Goal: Information Seeking & Learning: Learn about a topic

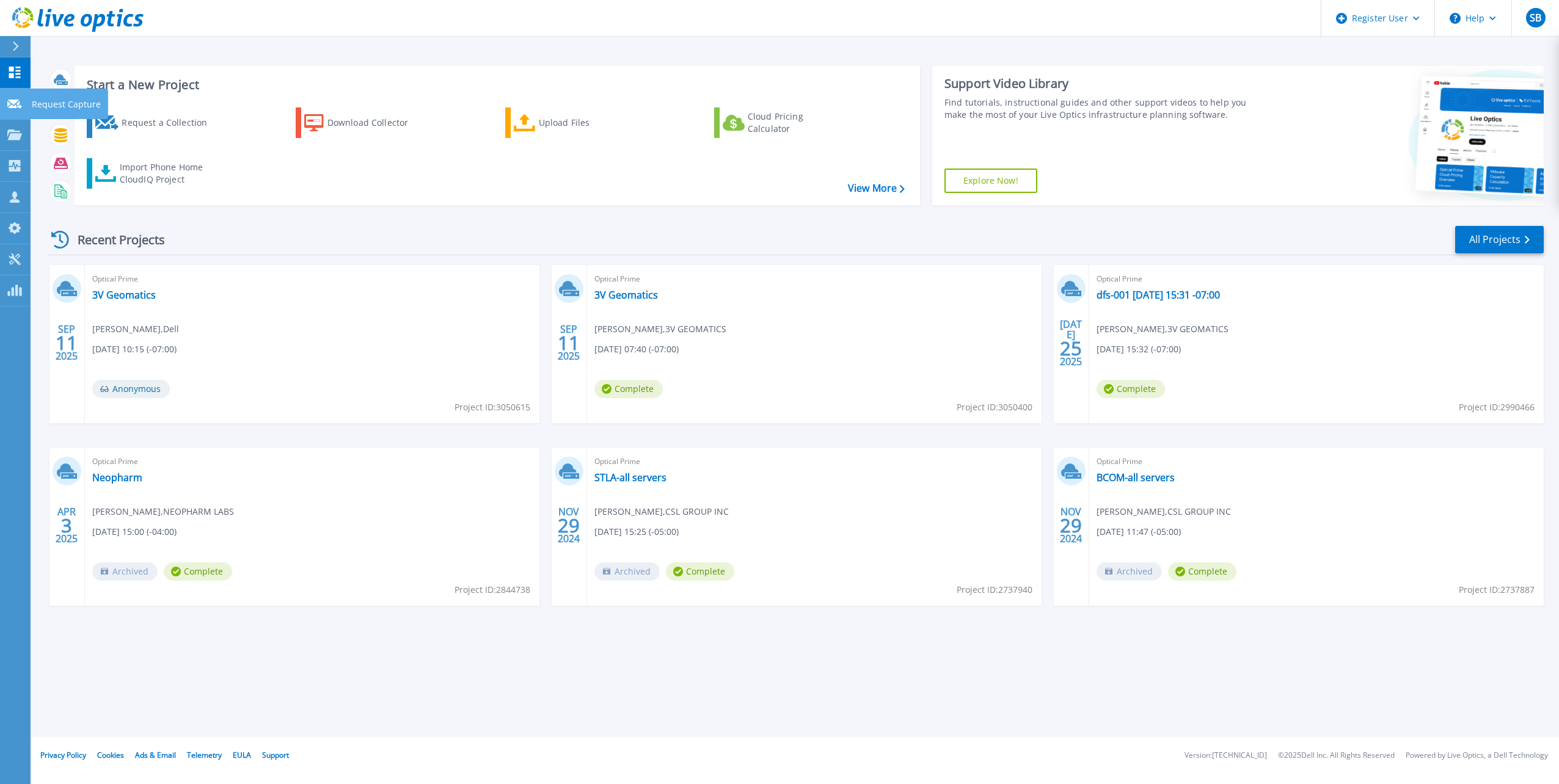
click at [15, 100] on icon at bounding box center [14, 104] width 15 height 9
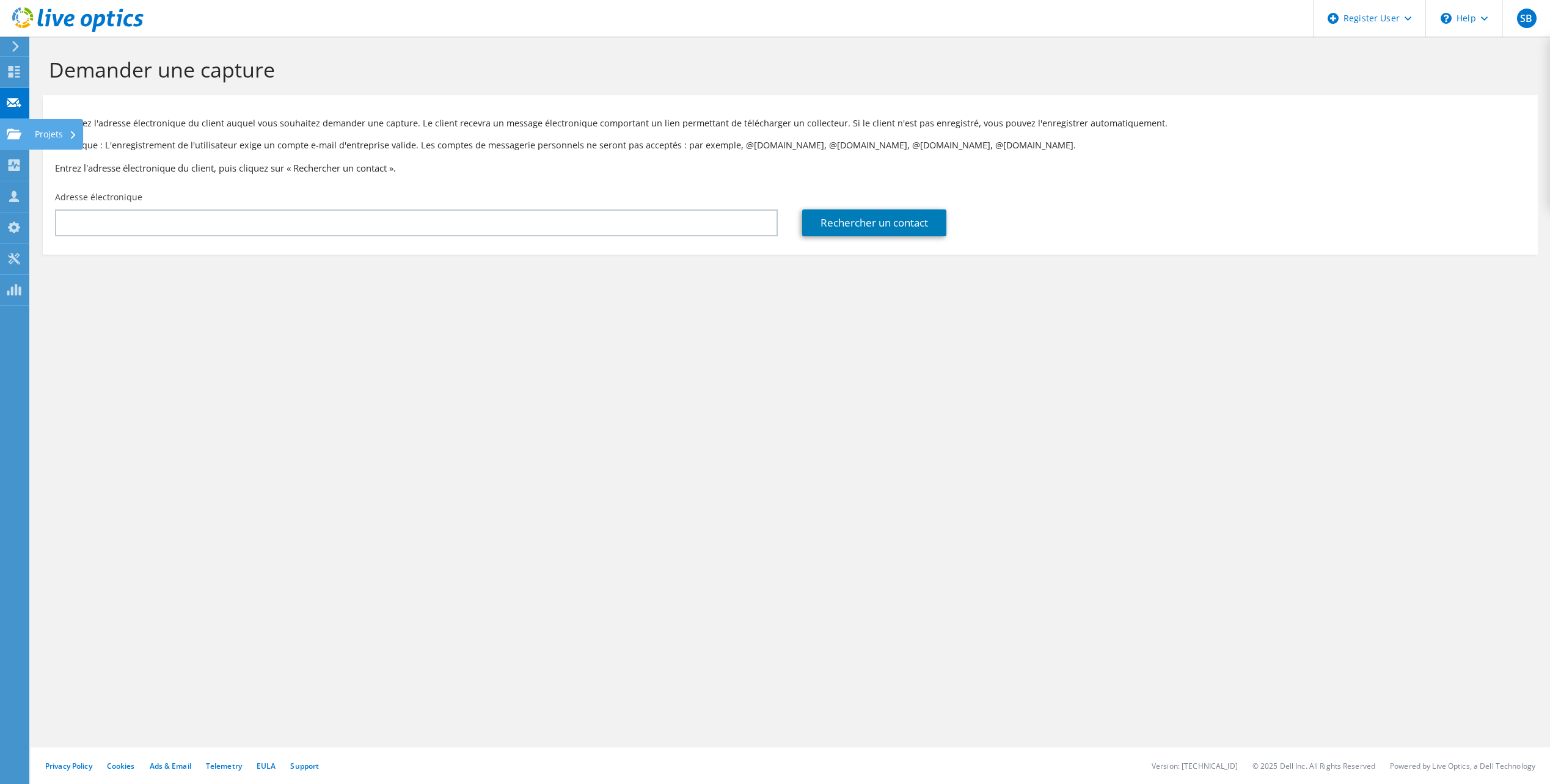
click at [13, 130] on use at bounding box center [14, 133] width 15 height 10
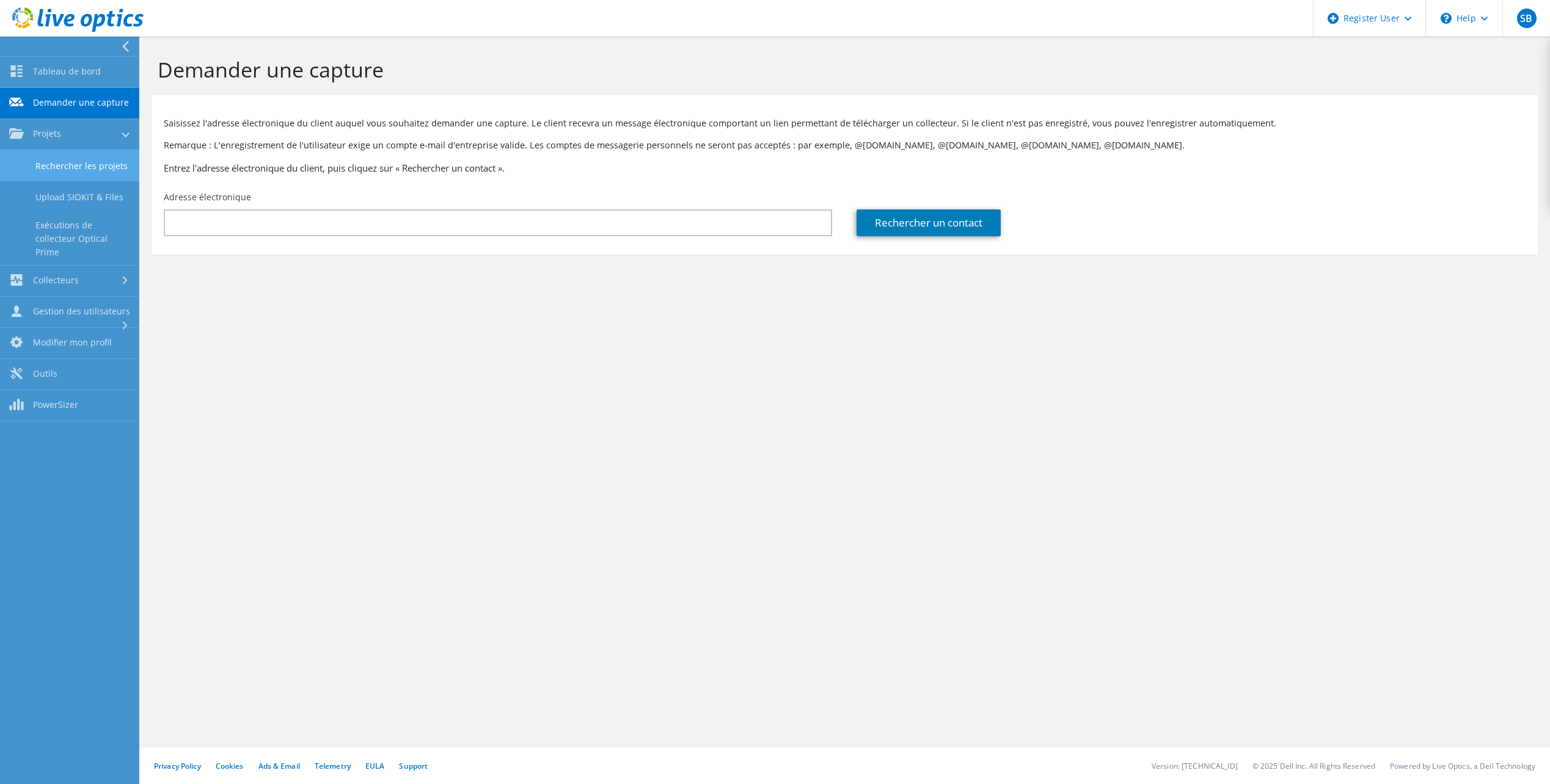
click at [77, 163] on link "Rechercher les projets" at bounding box center [69, 166] width 139 height 31
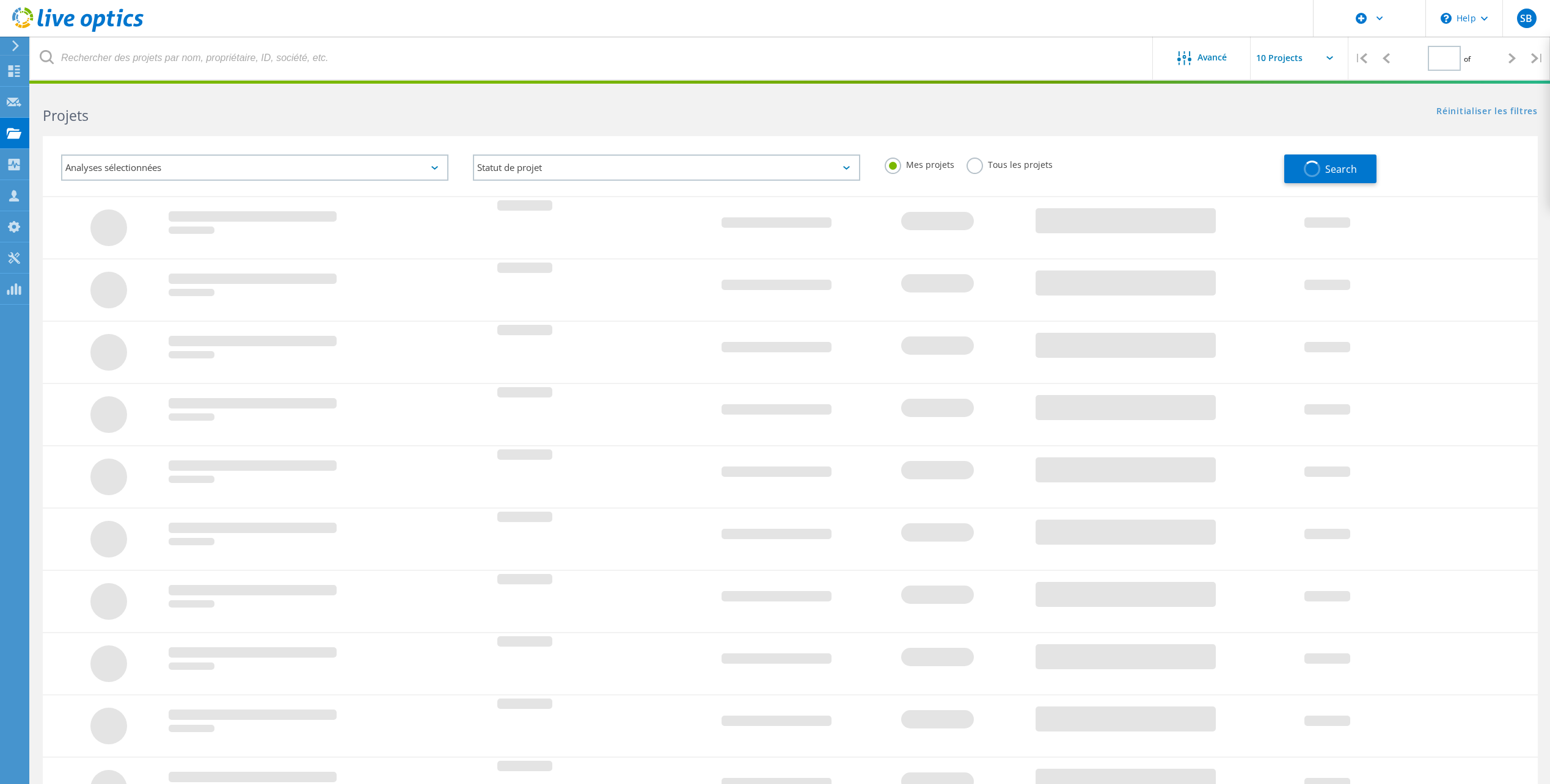
type input "1"
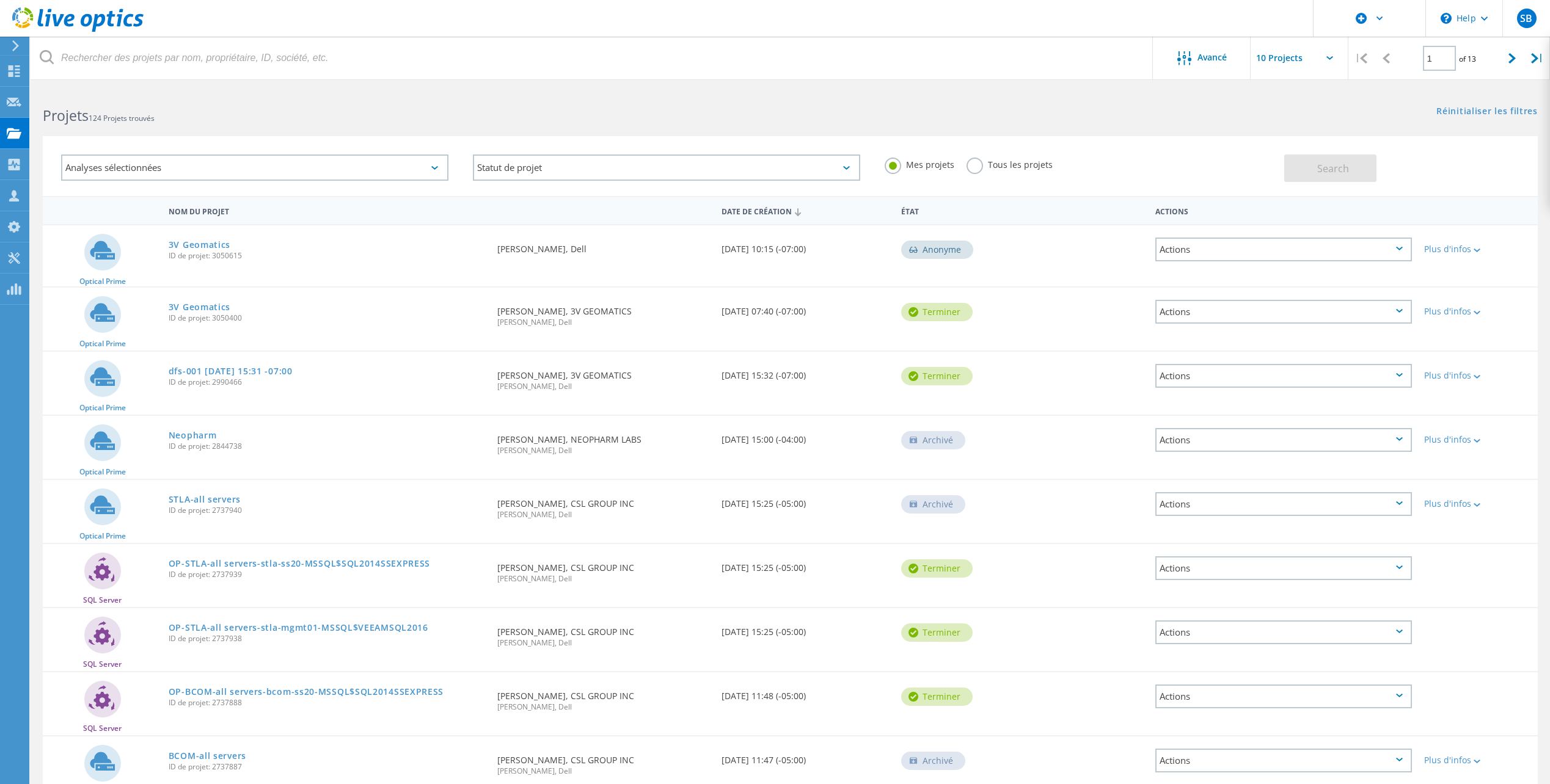
click at [978, 168] on label "Tous les projets" at bounding box center [1010, 163] width 86 height 12
click at [0, 0] on input "Tous les projets" at bounding box center [0, 0] width 0 height 0
click at [168, 112] on h2 "Projets 124 Projets trouvés" at bounding box center [409, 116] width 735 height 20
click at [116, 114] on span "124 Projets trouvés" at bounding box center [122, 118] width 66 height 10
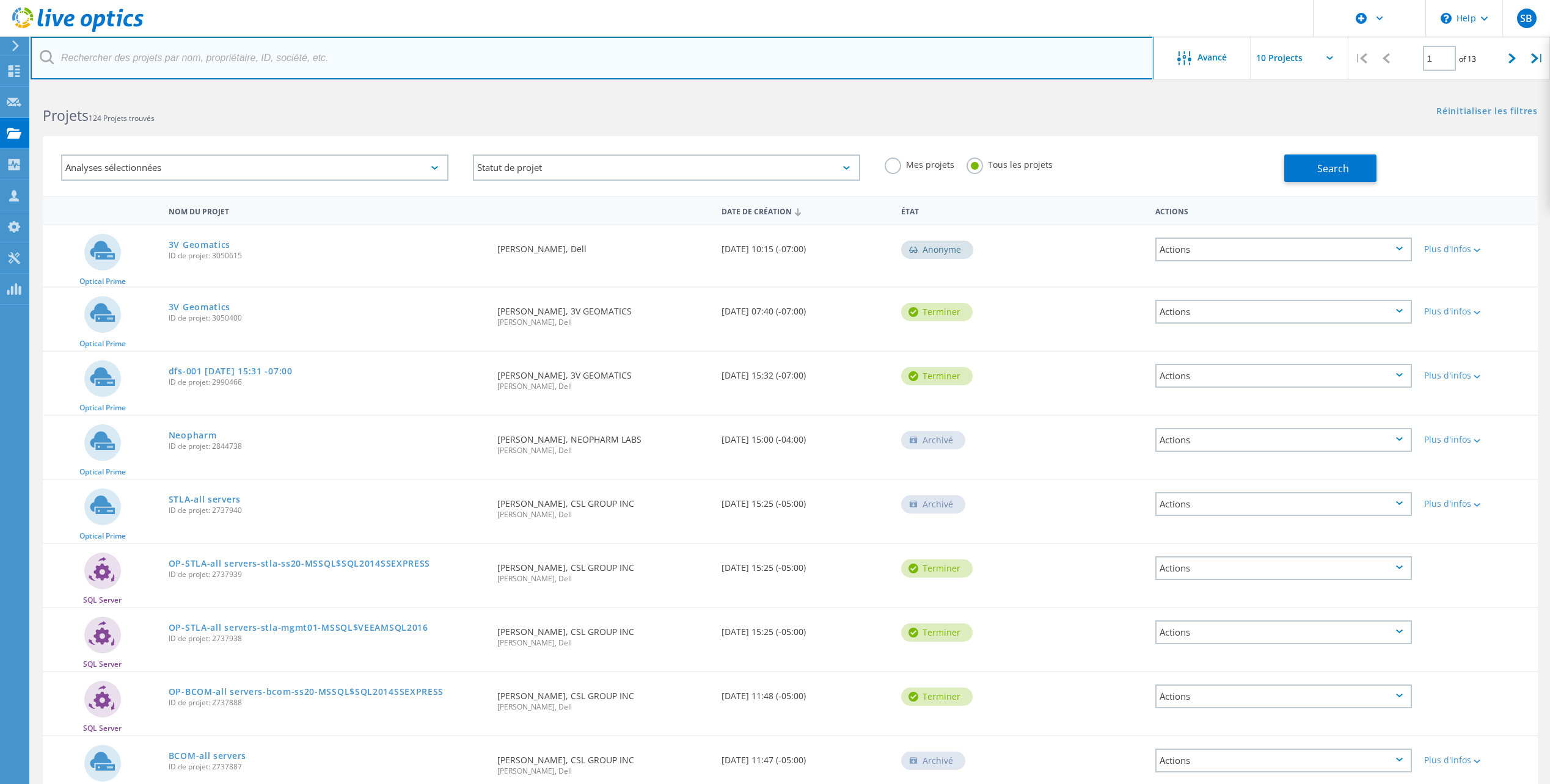
click at [67, 57] on input "text" at bounding box center [592, 58] width 1123 height 42
paste input "3073662"
type input "3073662"
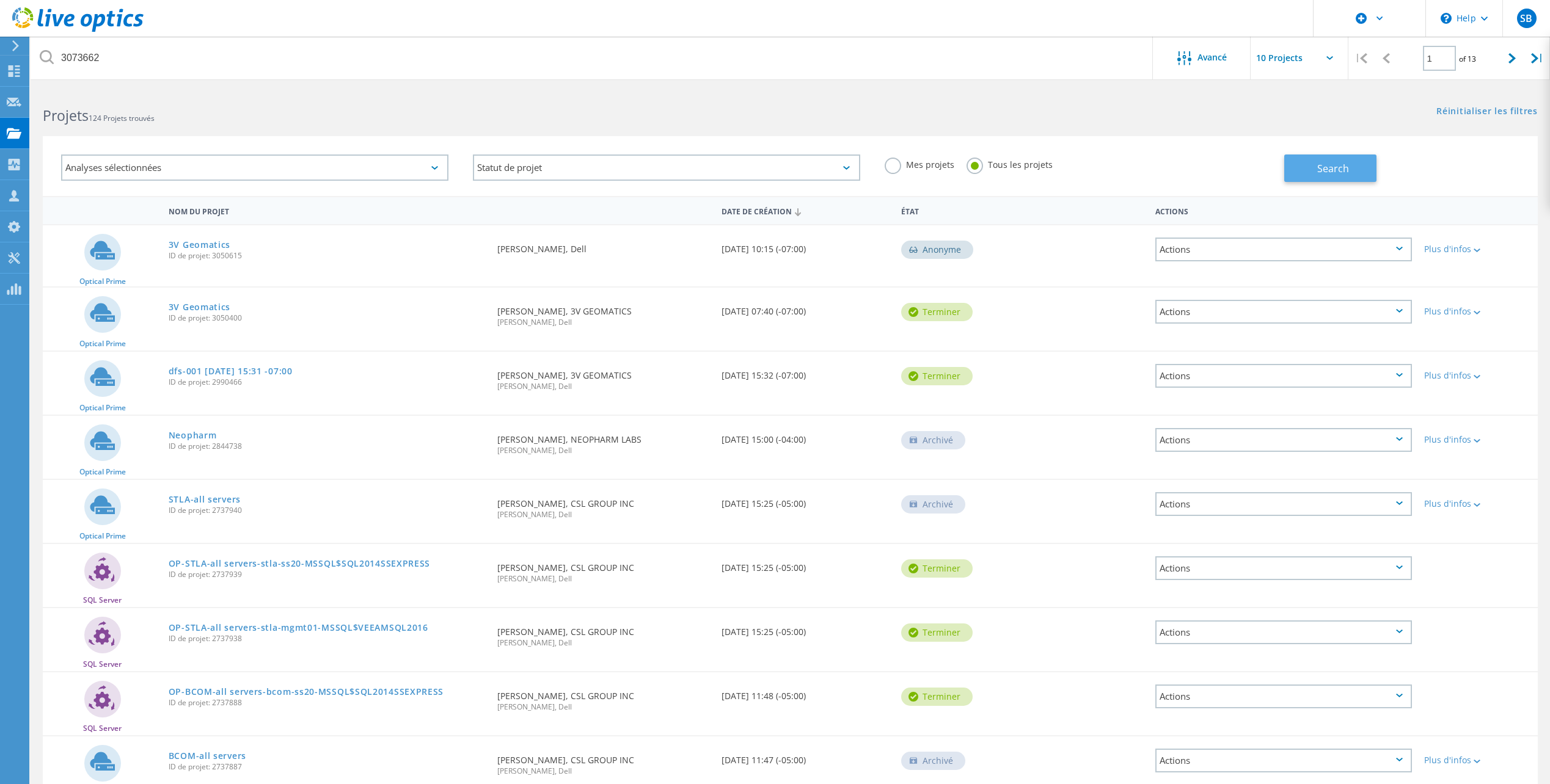
click at [1349, 161] on button "Search" at bounding box center [1329, 168] width 92 height 27
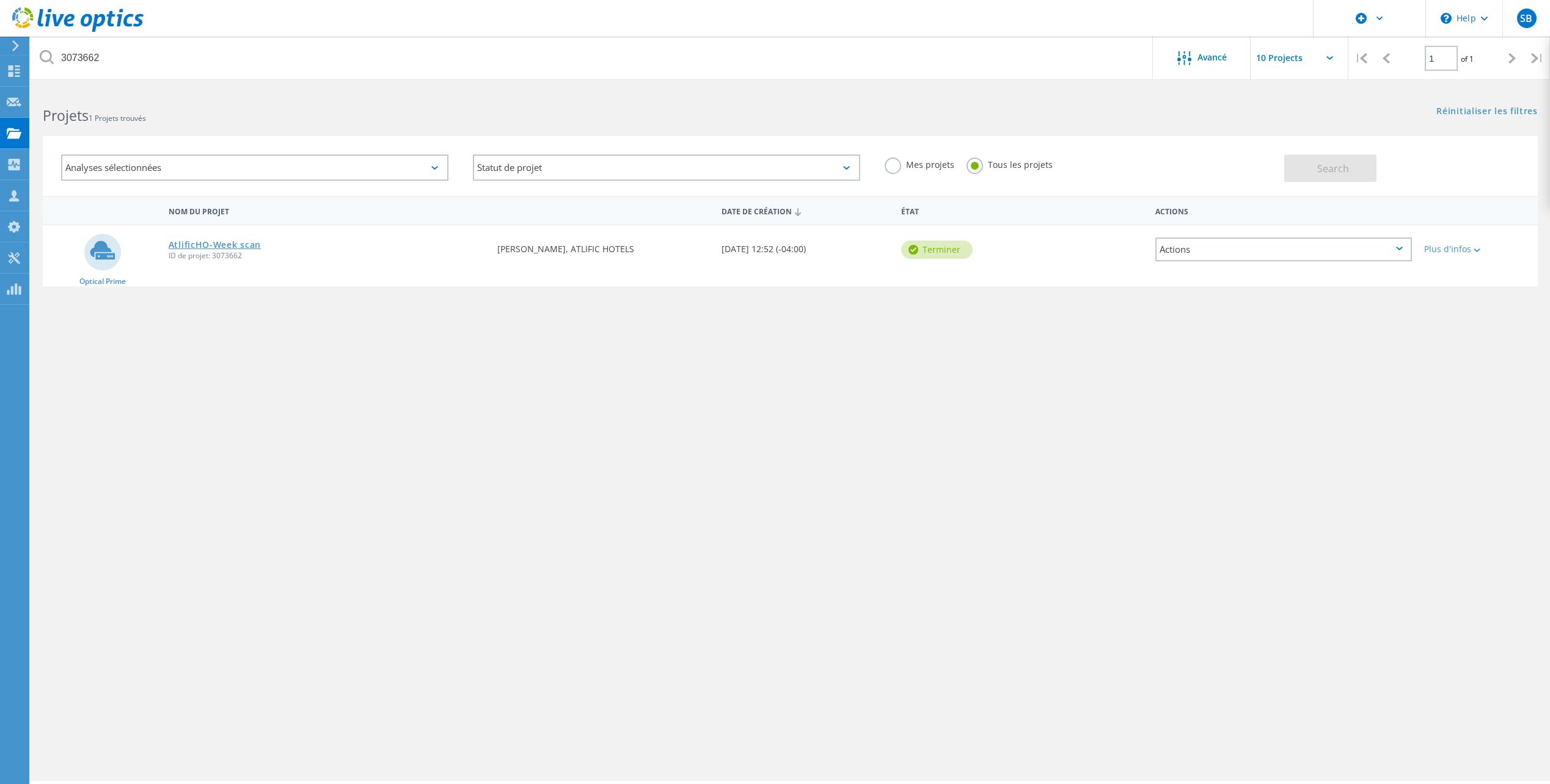
click at [239, 244] on link "AtlificHO-Week scan" at bounding box center [214, 244] width 92 height 9
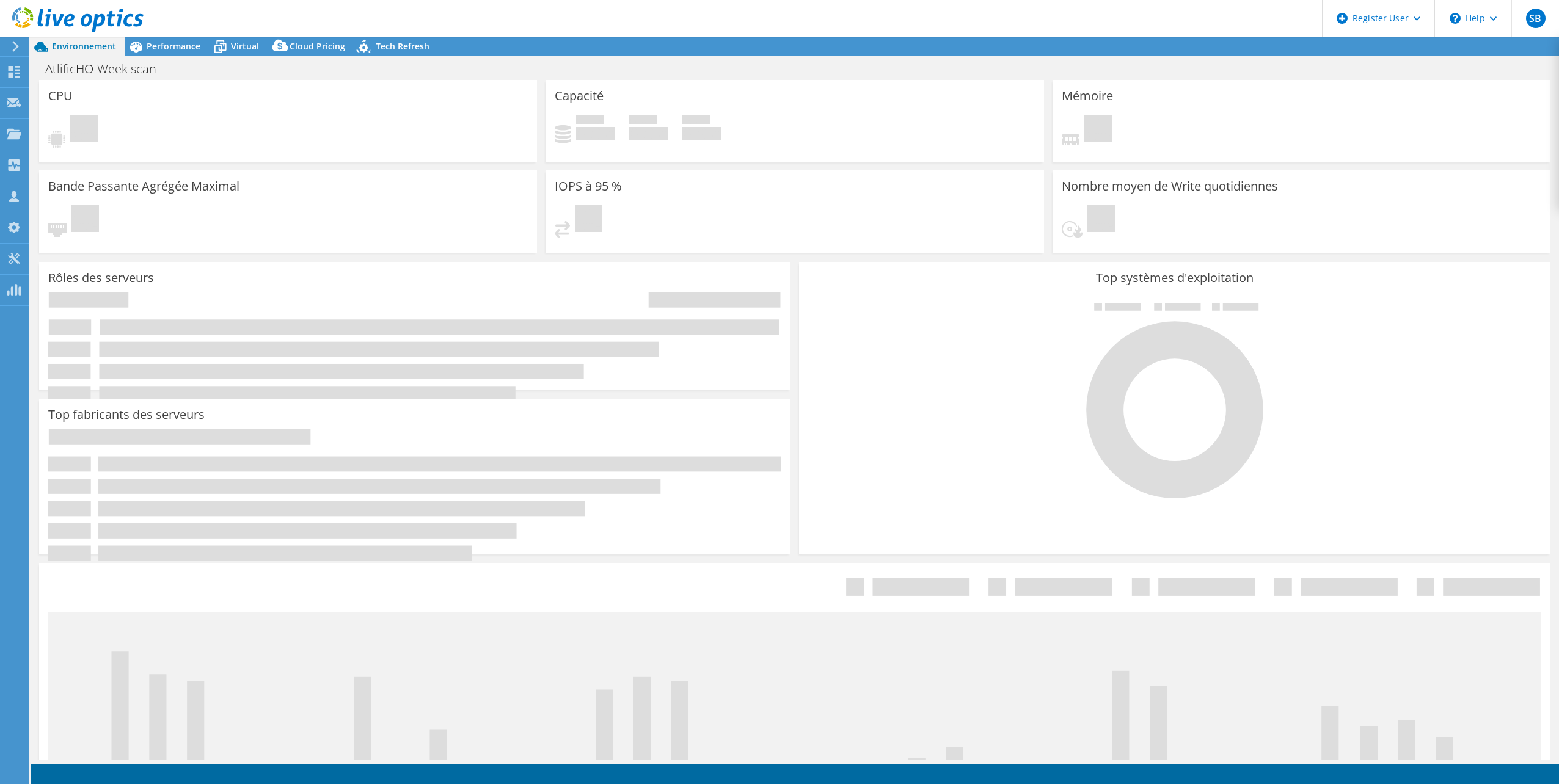
select select "USD"
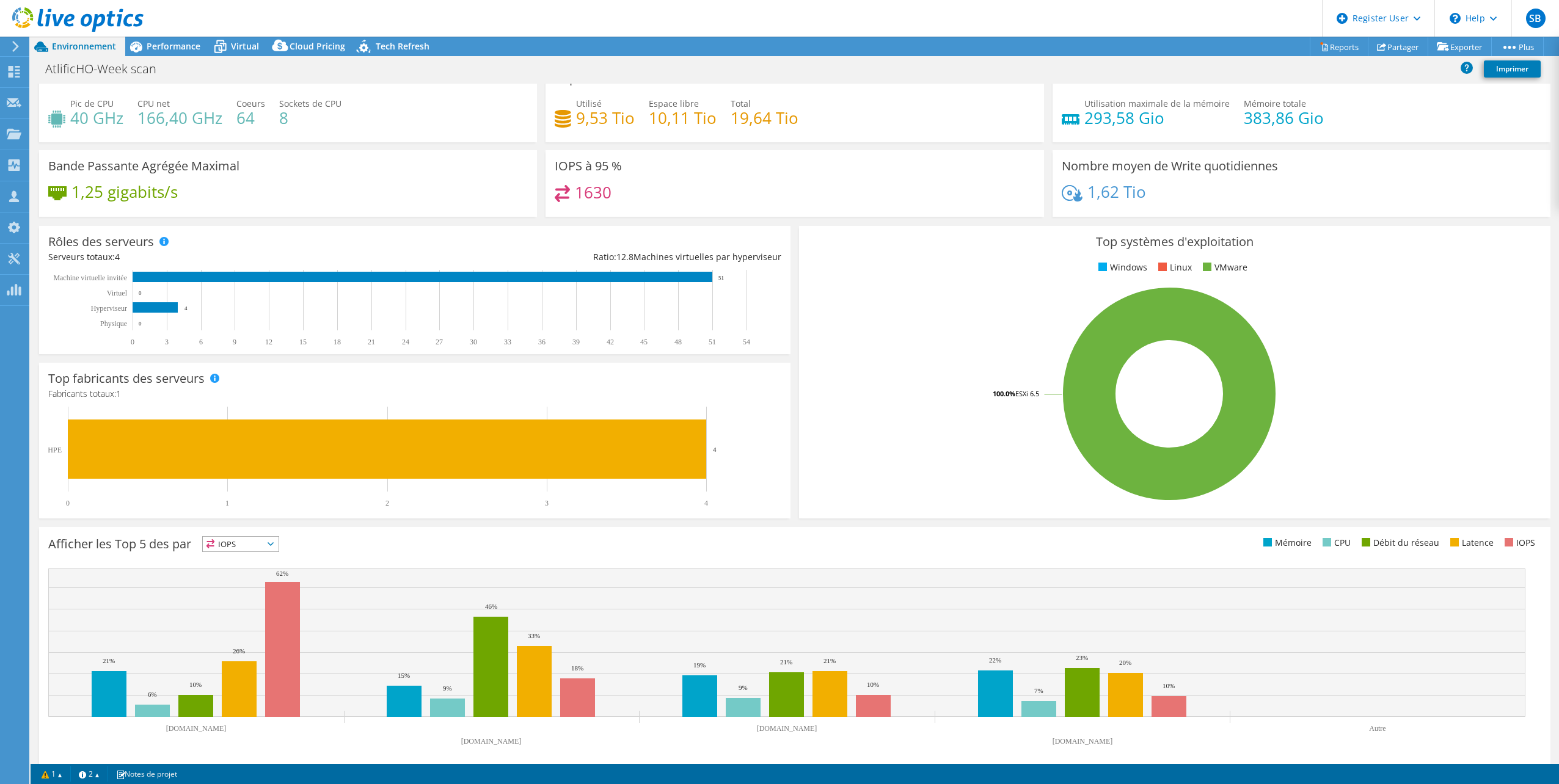
scroll to position [31, 0]
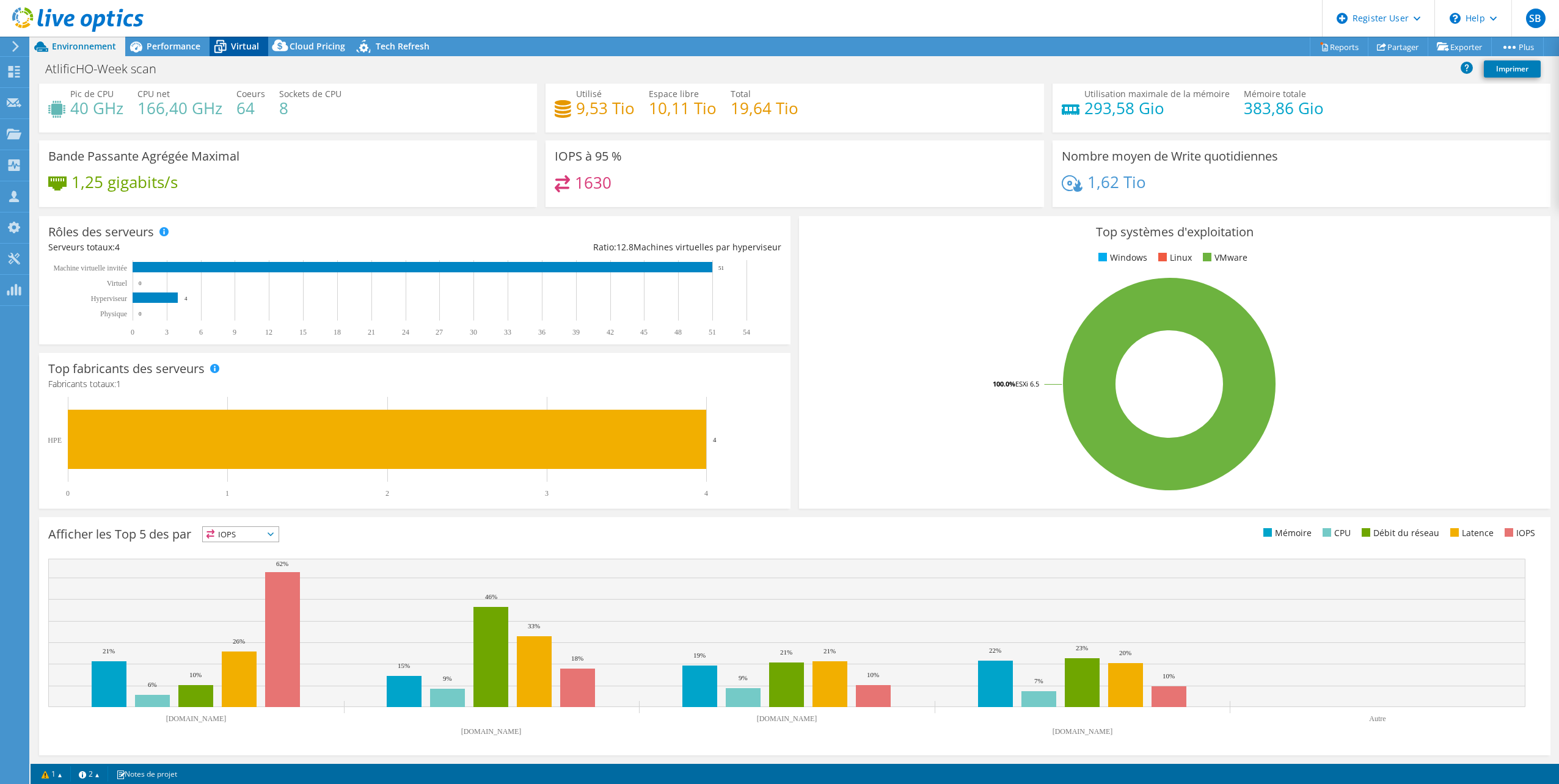
click at [248, 46] on span "Virtual" at bounding box center [245, 46] width 28 height 12
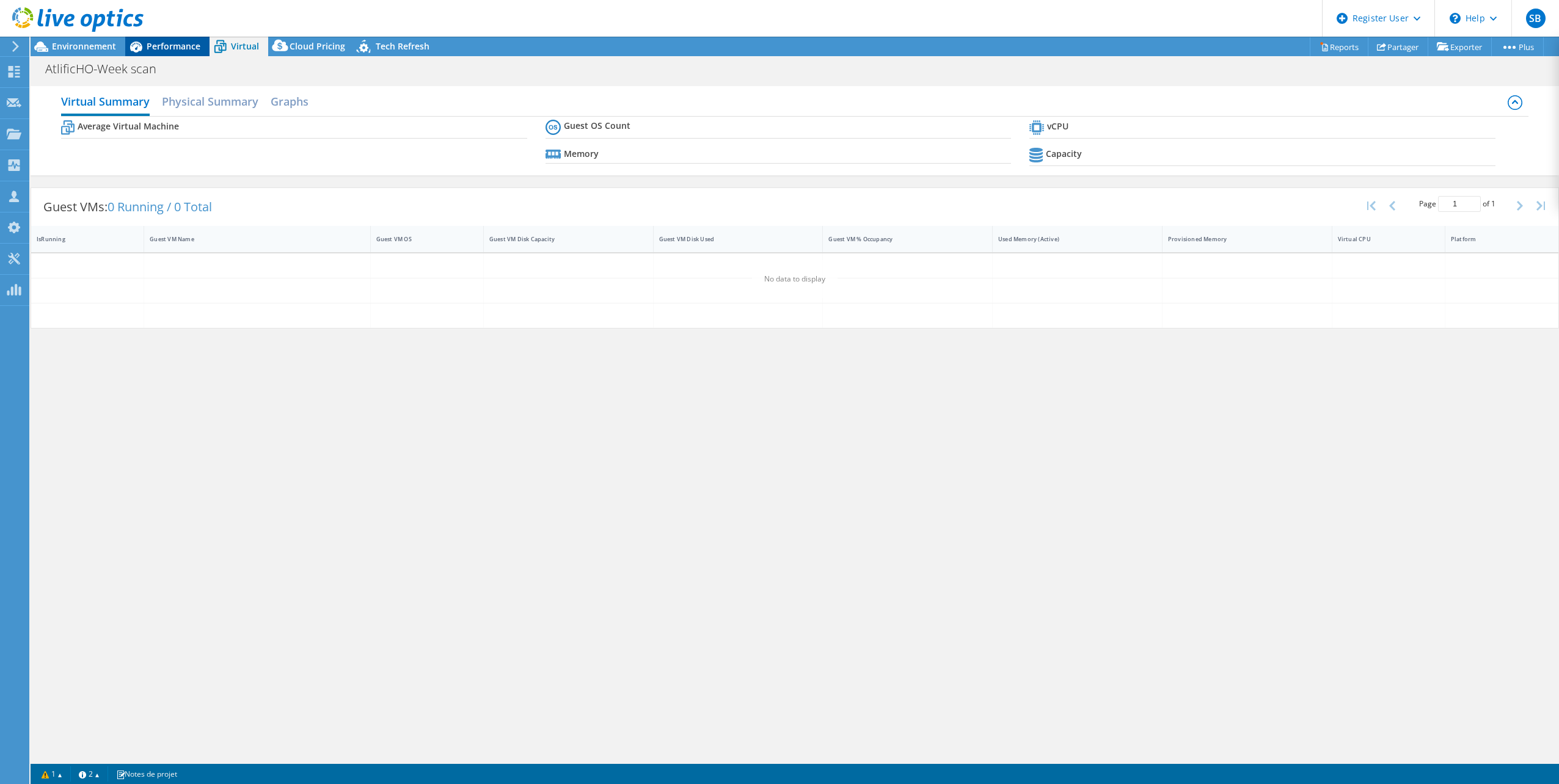
scroll to position [0, 0]
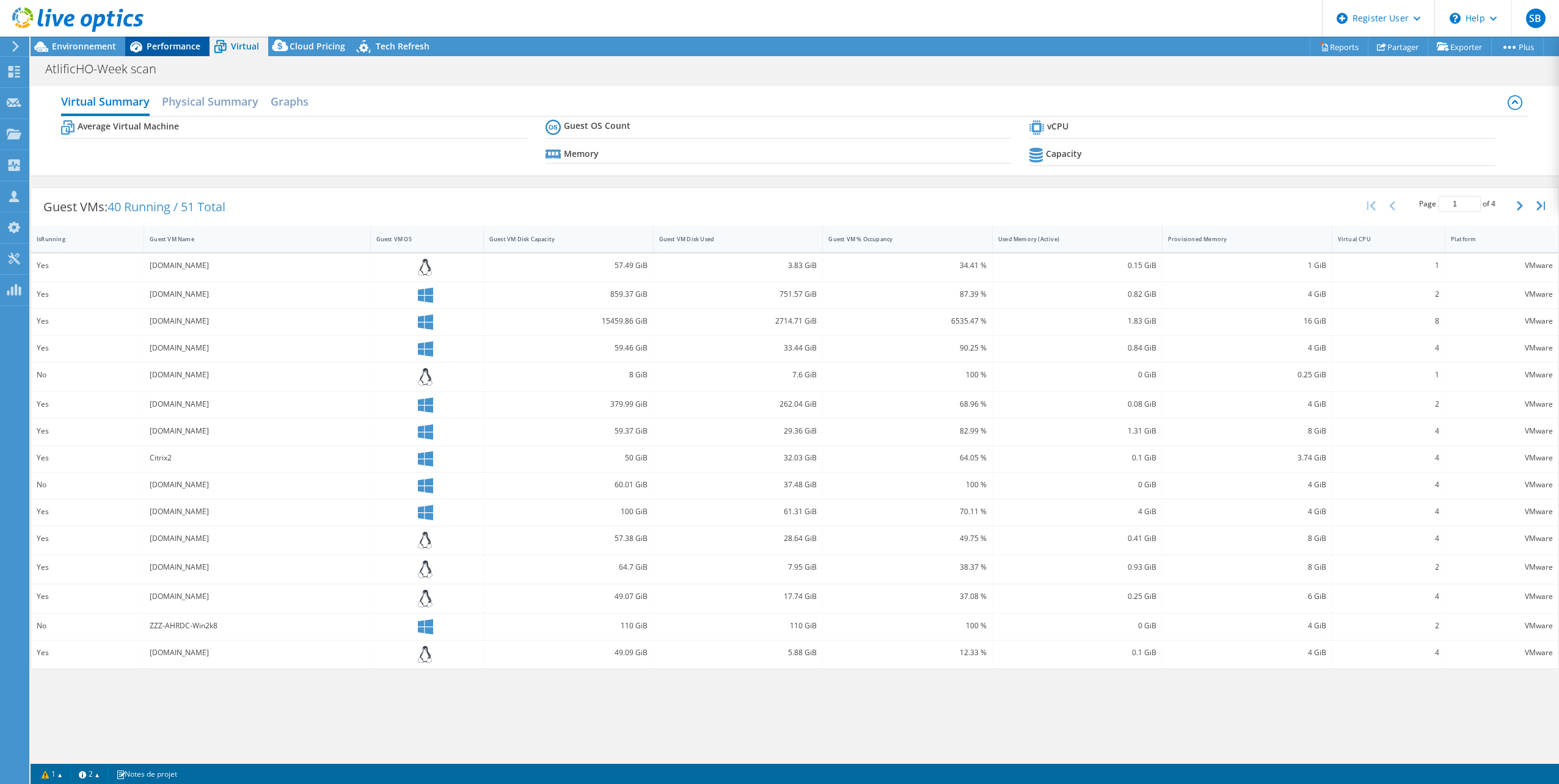
click at [171, 46] on span "Performance" at bounding box center [174, 46] width 53 height 12
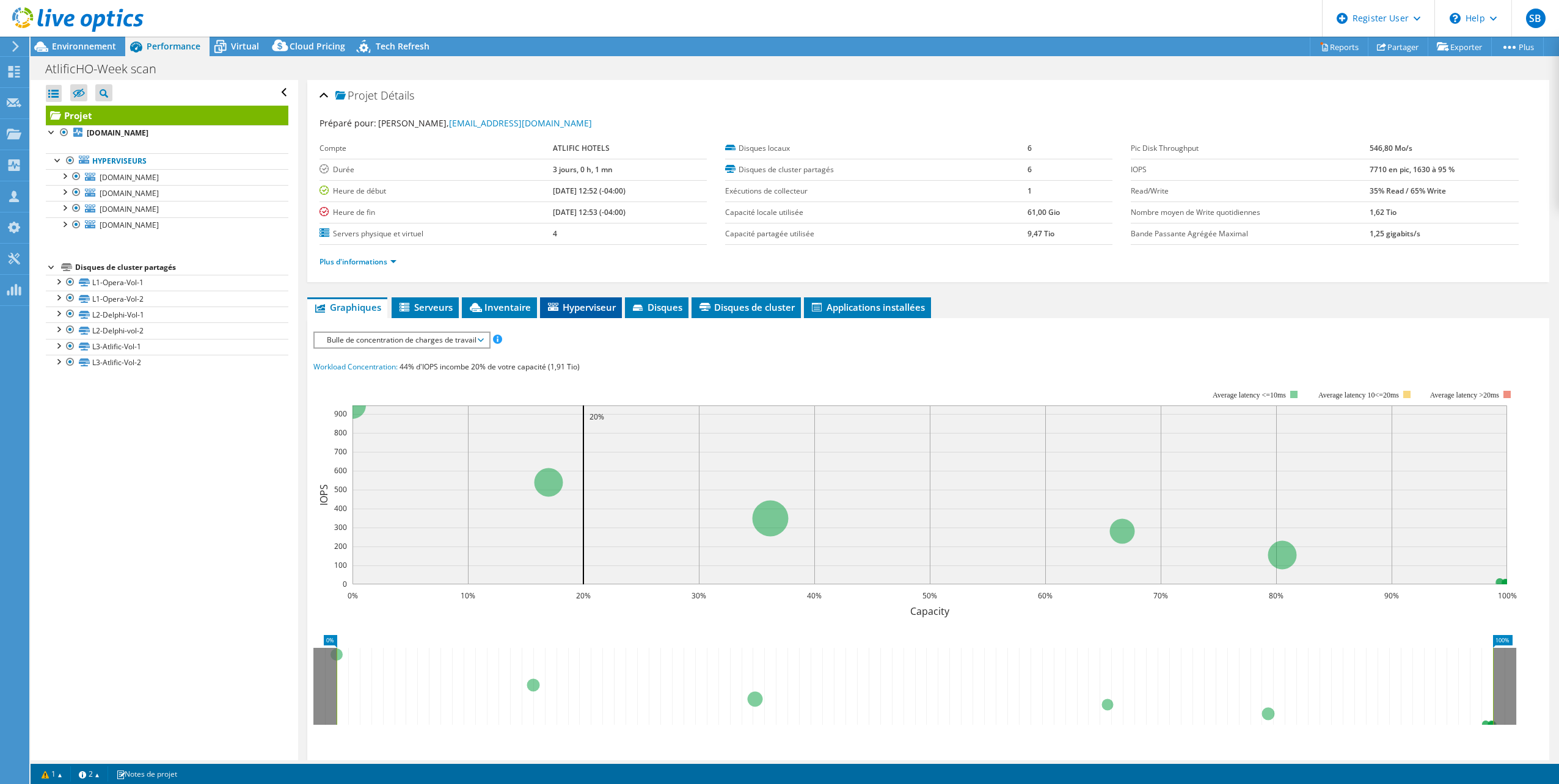
click at [600, 301] on span "Hyperviseur" at bounding box center [581, 307] width 70 height 13
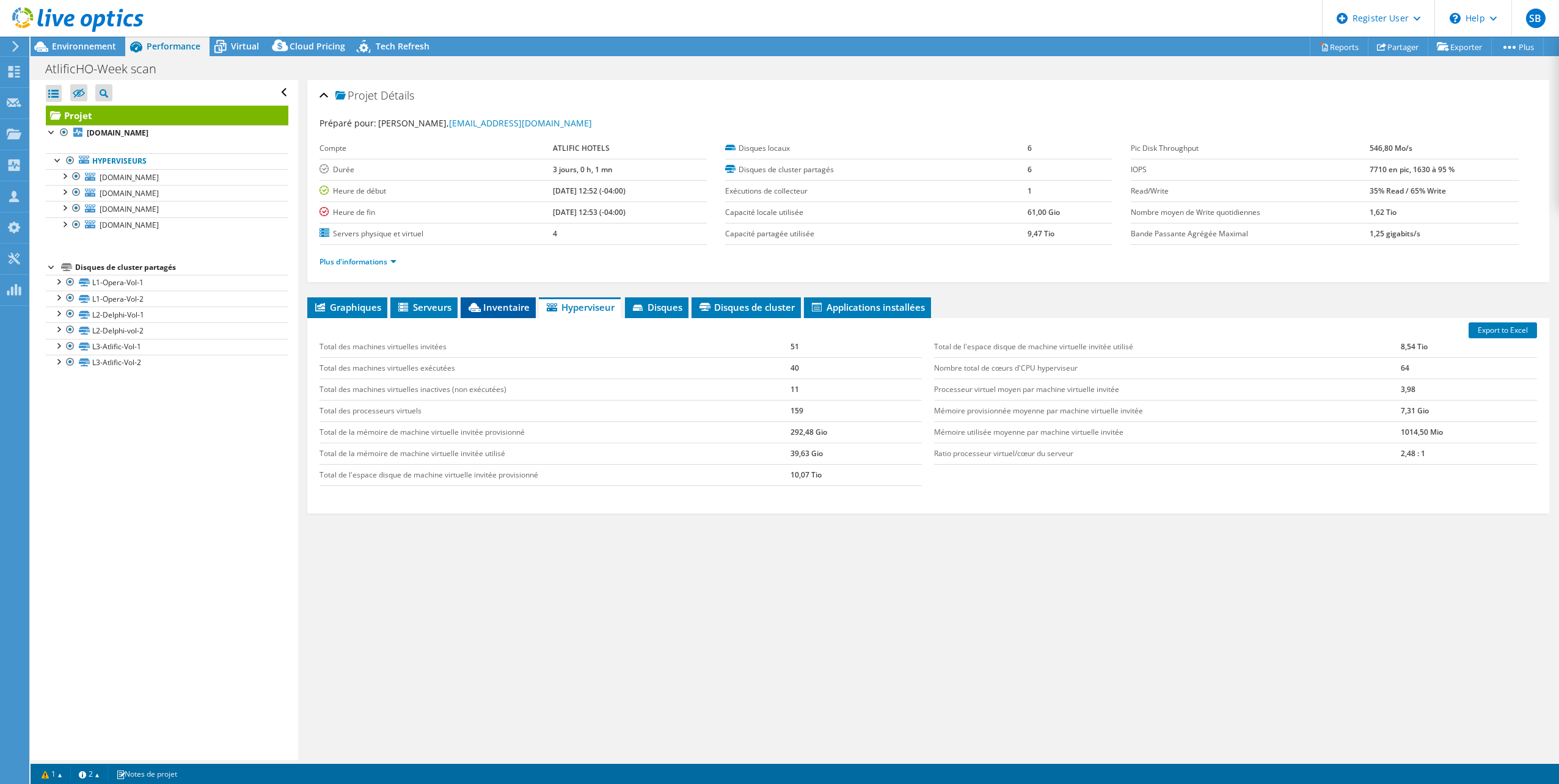
click at [494, 308] on span "Inventaire" at bounding box center [498, 307] width 63 height 13
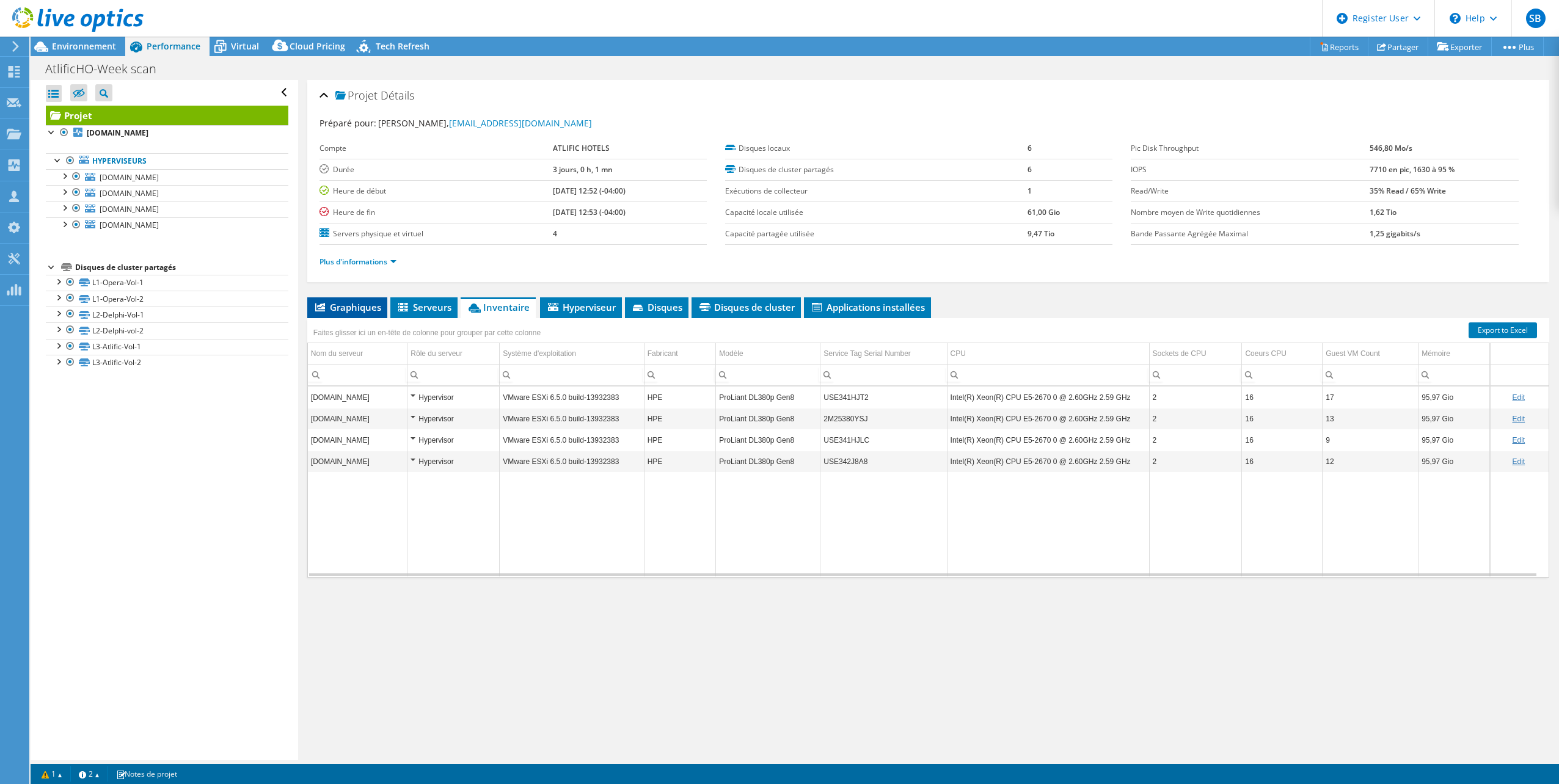
click at [341, 311] on span "Graphiques" at bounding box center [347, 307] width 68 height 13
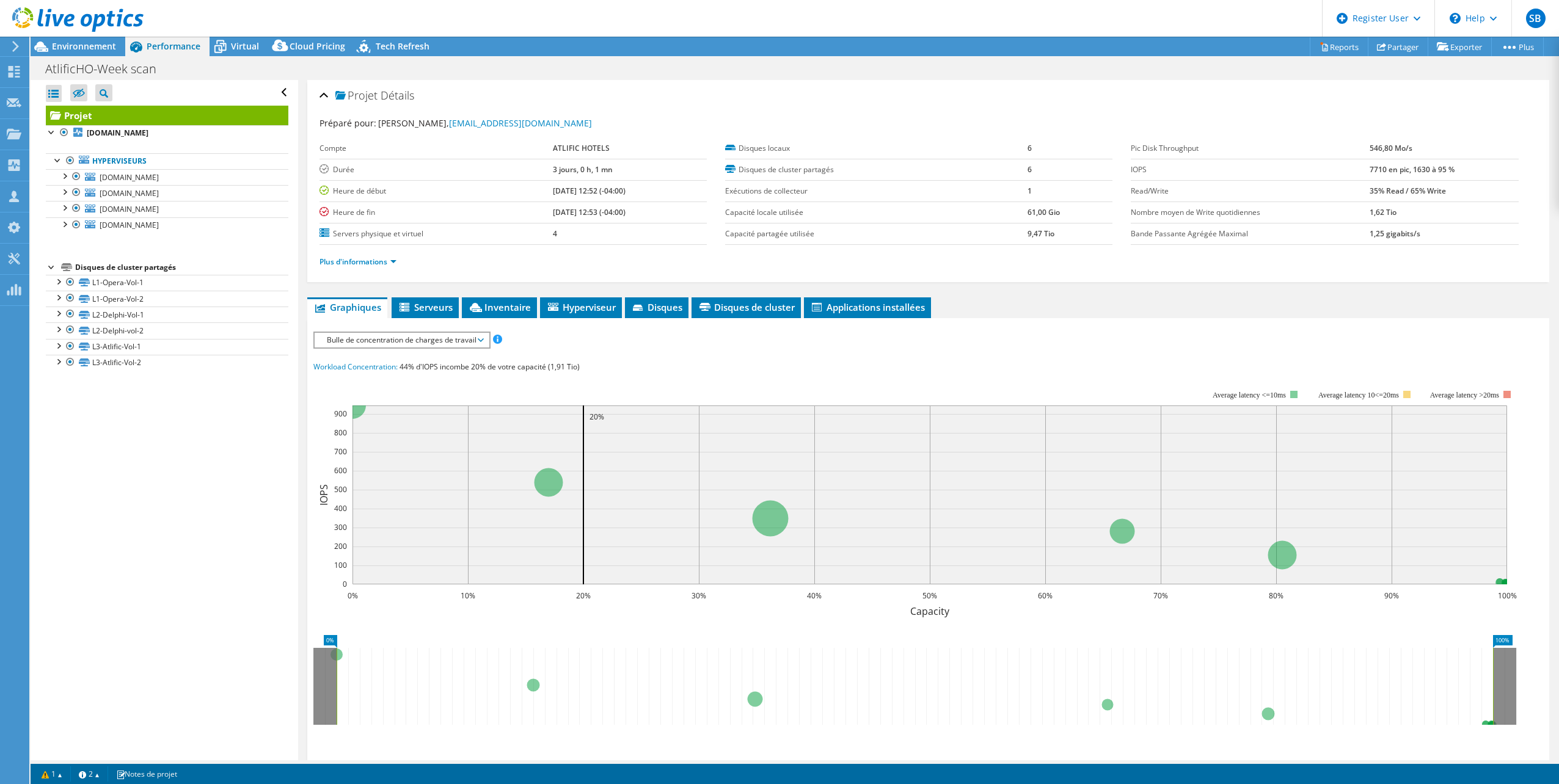
click at [441, 342] on span "Bulle de concentration de charges de travail" at bounding box center [402, 340] width 162 height 15
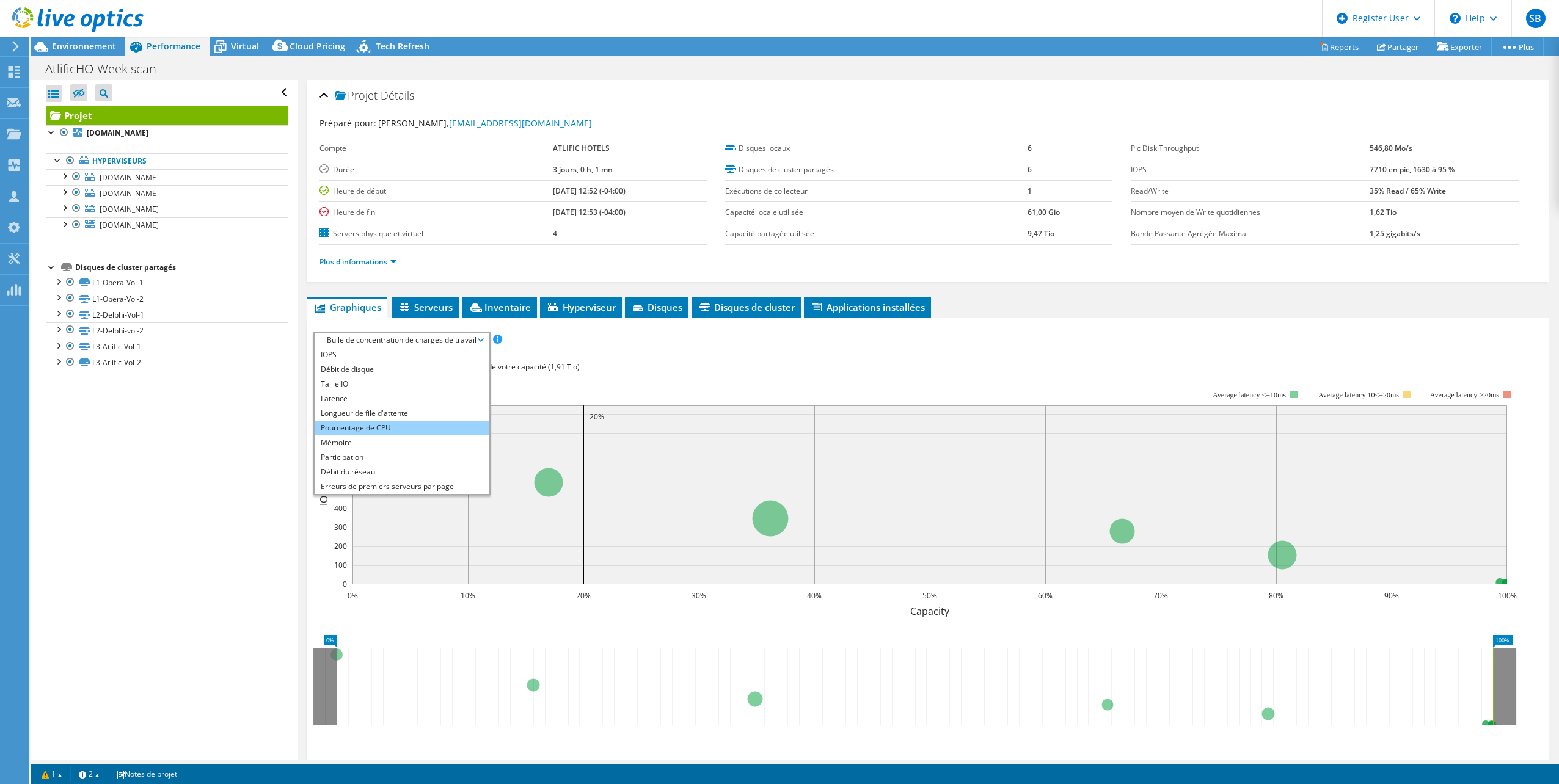
click at [372, 429] on li "Pourcentage de CPU" at bounding box center [402, 428] width 174 height 15
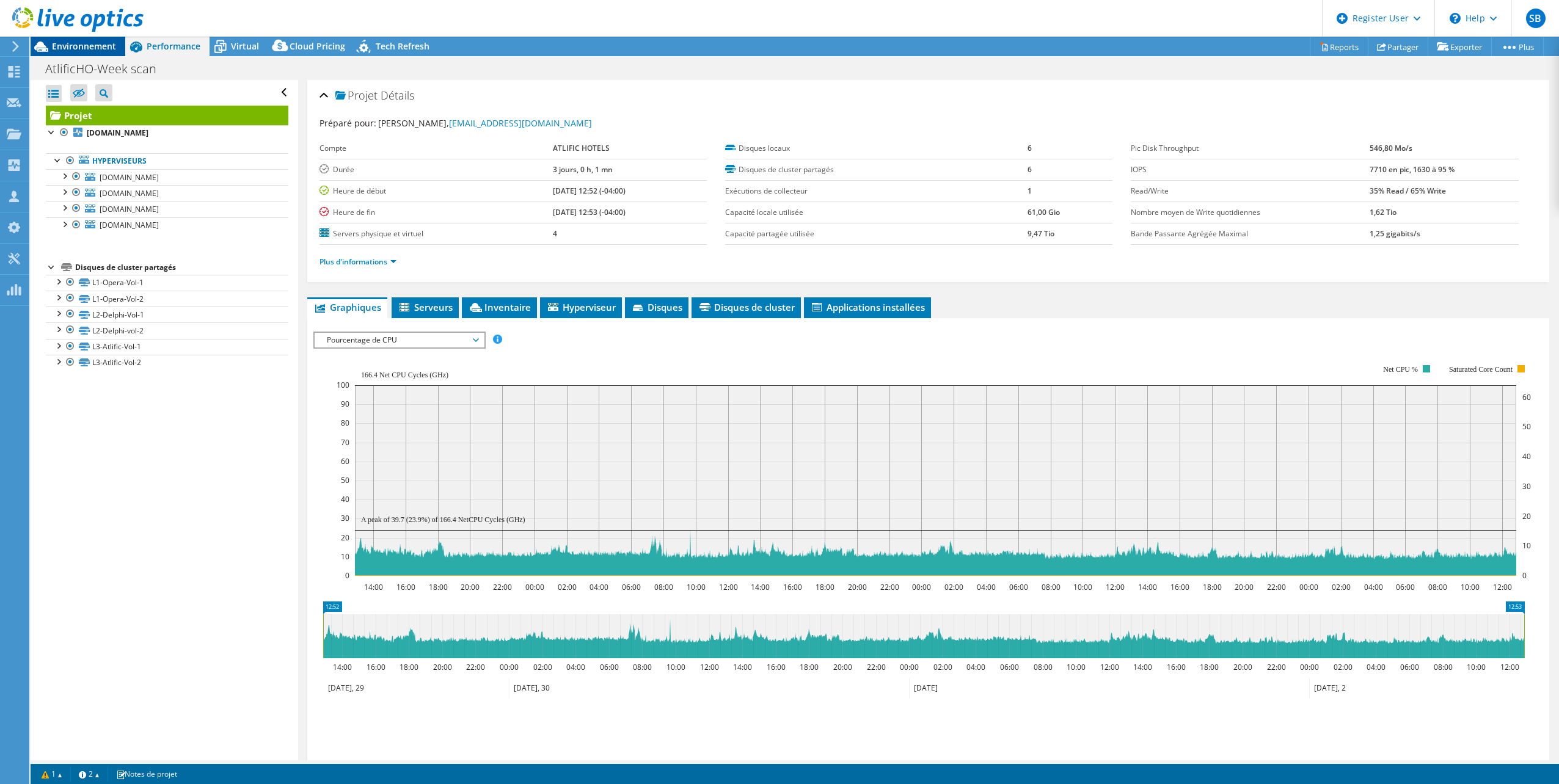
click at [83, 49] on span "Environnement" at bounding box center [84, 46] width 64 height 12
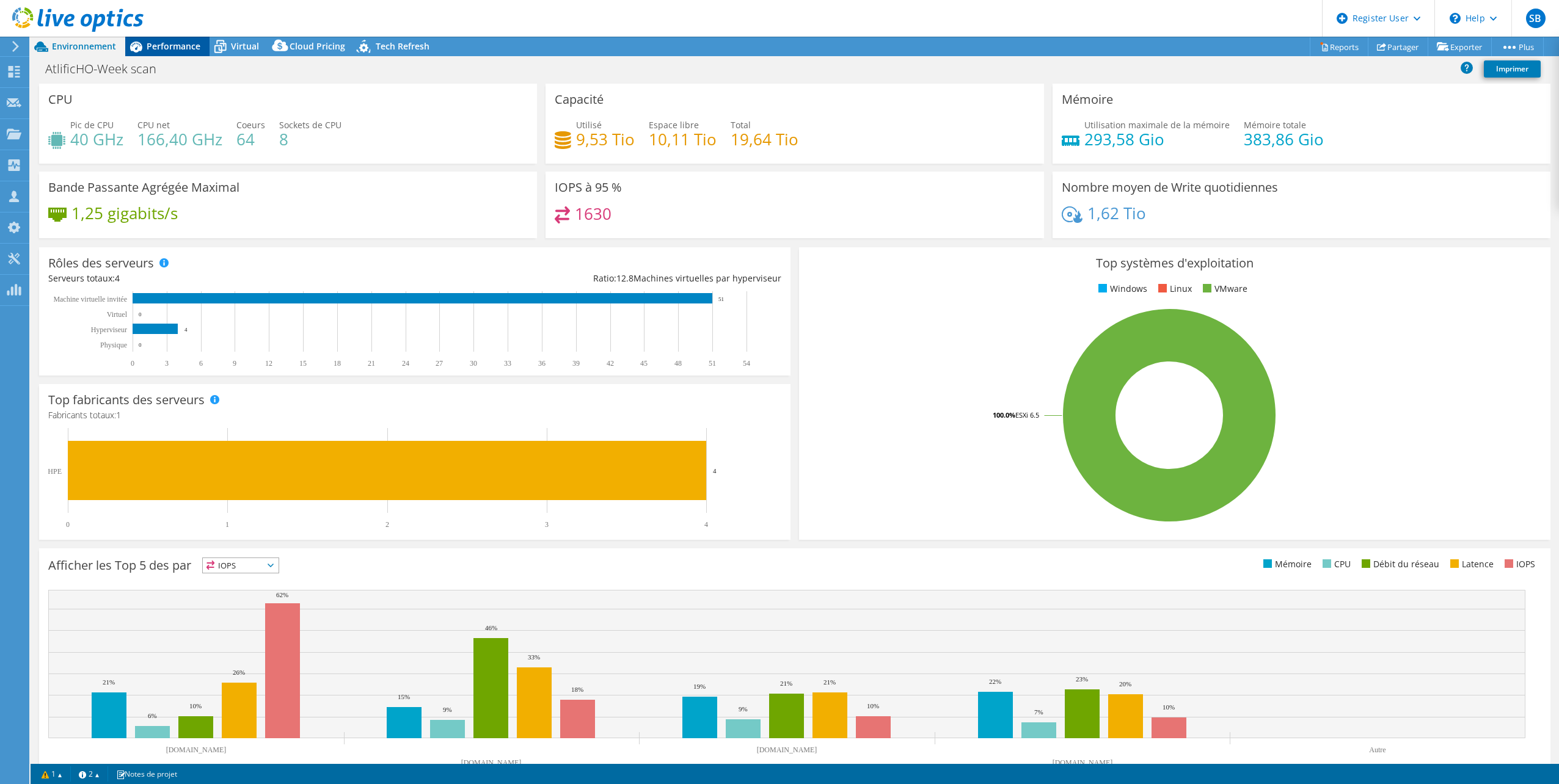
click at [175, 39] on div "Performance" at bounding box center [167, 46] width 84 height 20
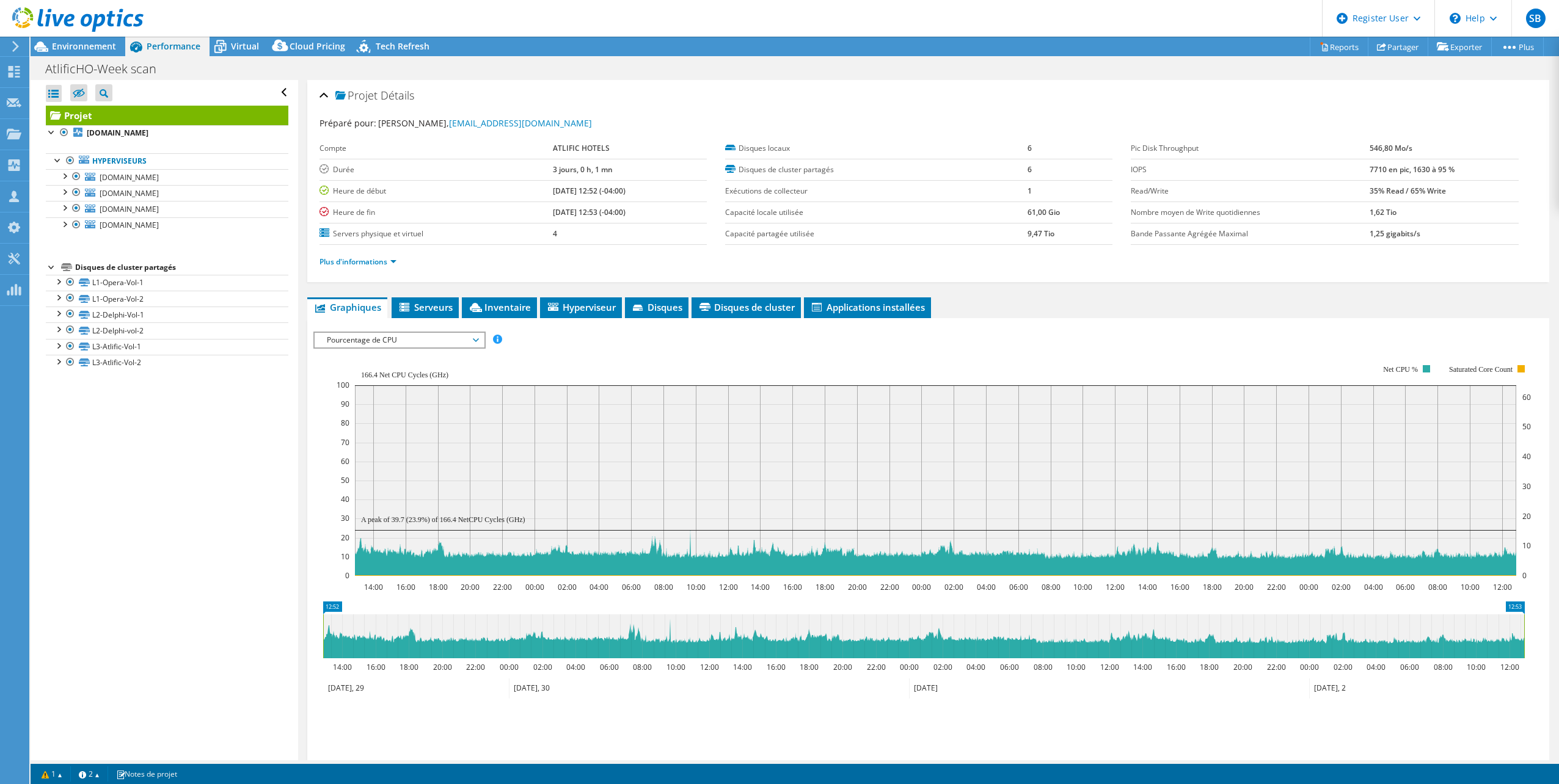
click at [427, 339] on span "Pourcentage de CPU" at bounding box center [399, 340] width 157 height 15
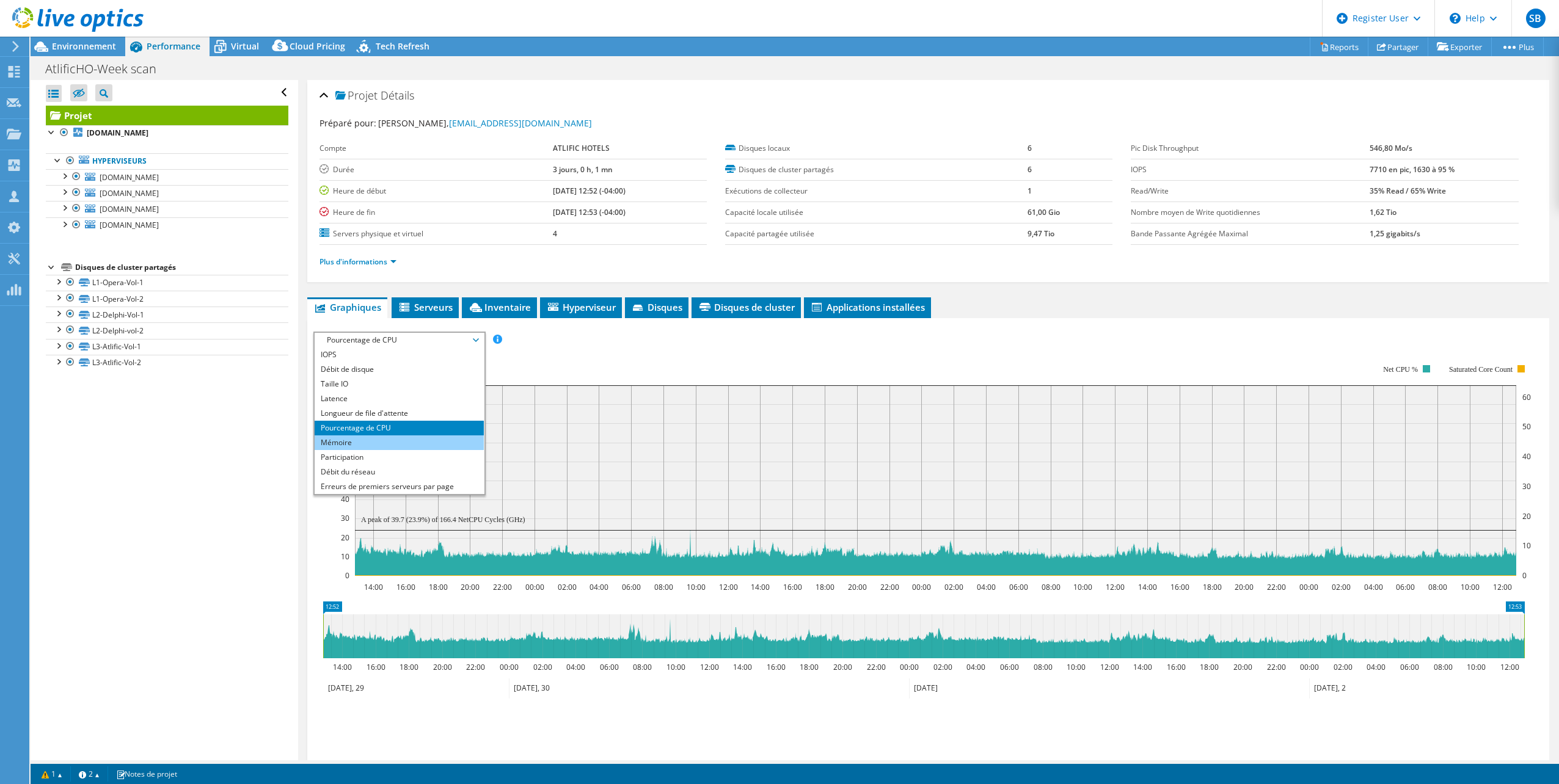
click at [345, 438] on li "Mémoire" at bounding box center [398, 442] width 169 height 15
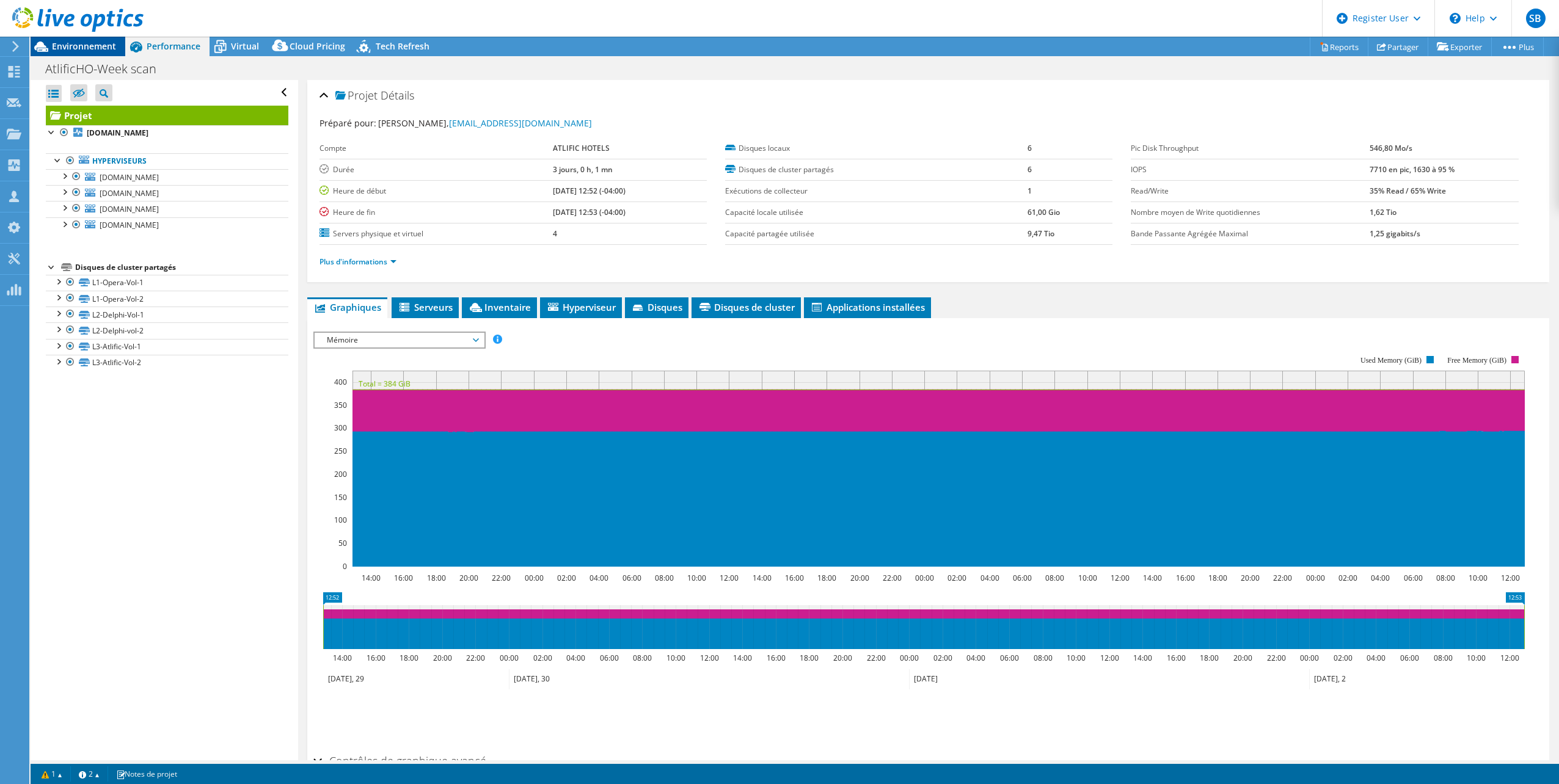
click at [72, 42] on span "Environnement" at bounding box center [84, 46] width 64 height 12
